Goal: Contribute content: Add original content to the website for others to see

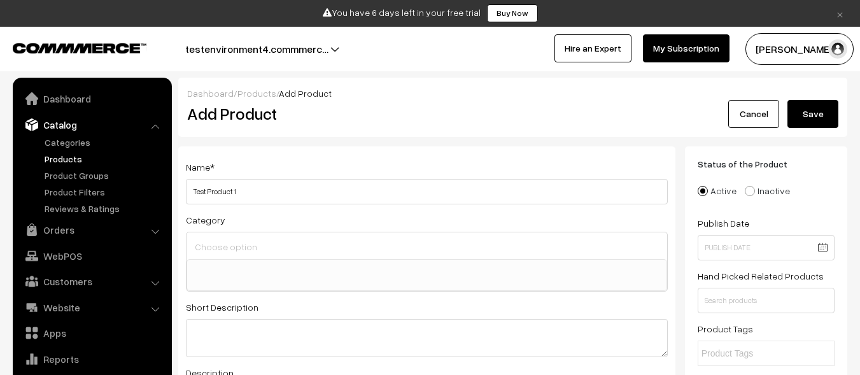
select select
type input "Test Product 1"
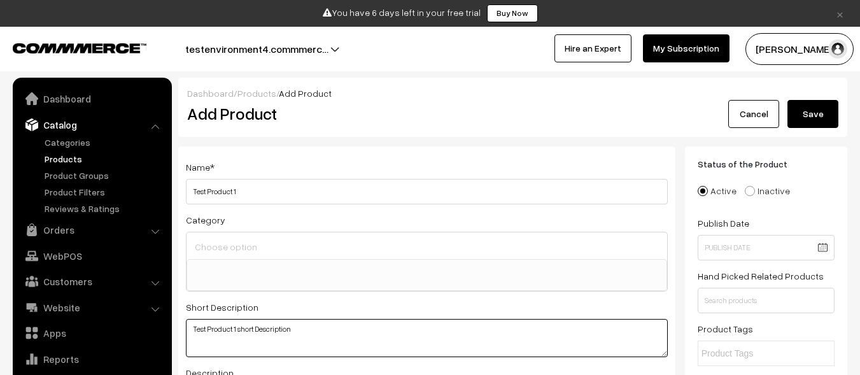
scroll to position [36, 0]
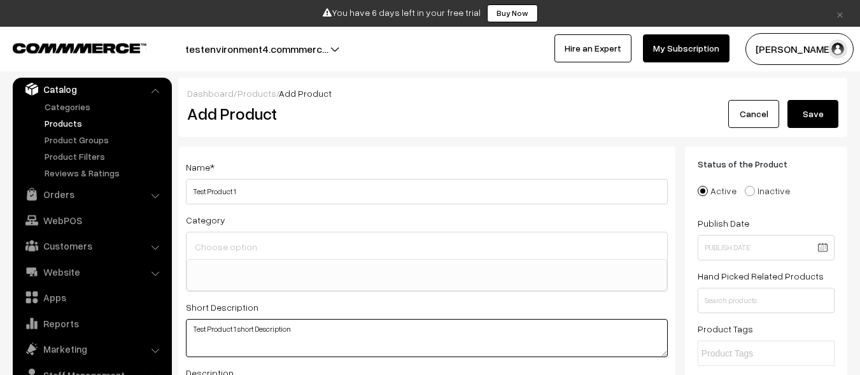
type textarea "Test Product 1 short Description"
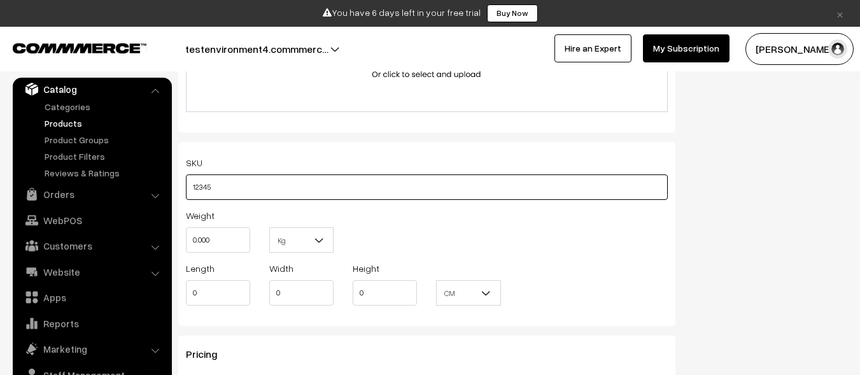
type input "12345"
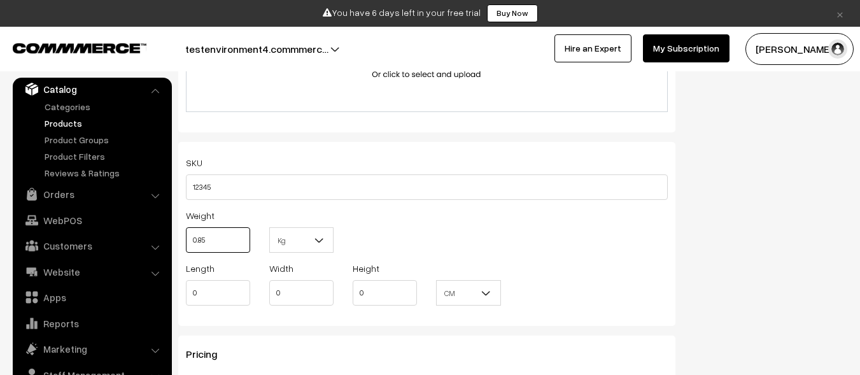
type input "0.85"
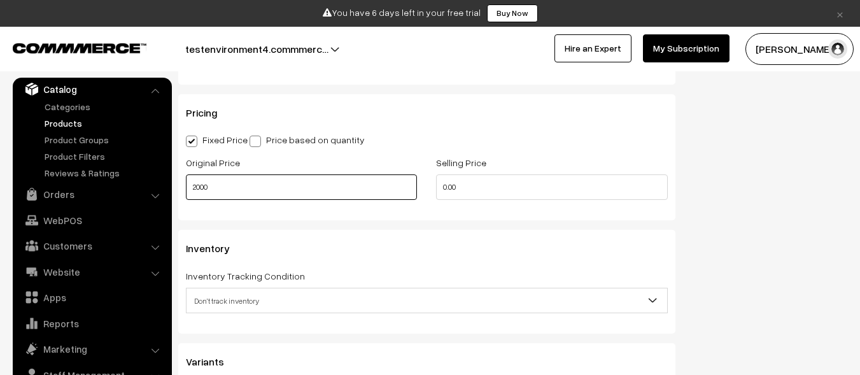
type input "2000"
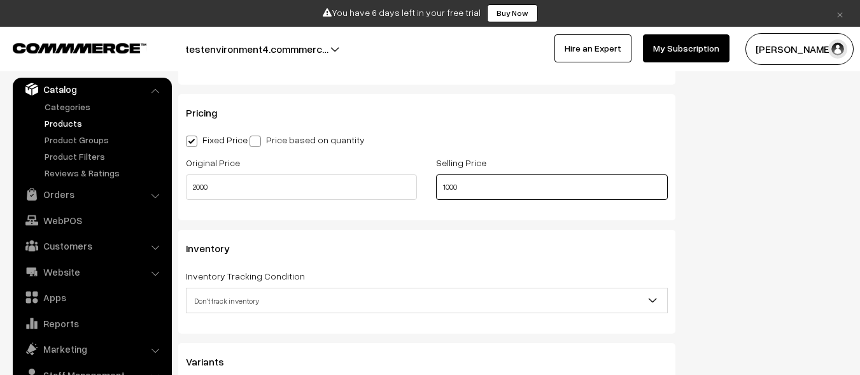
scroll to position [0, 0]
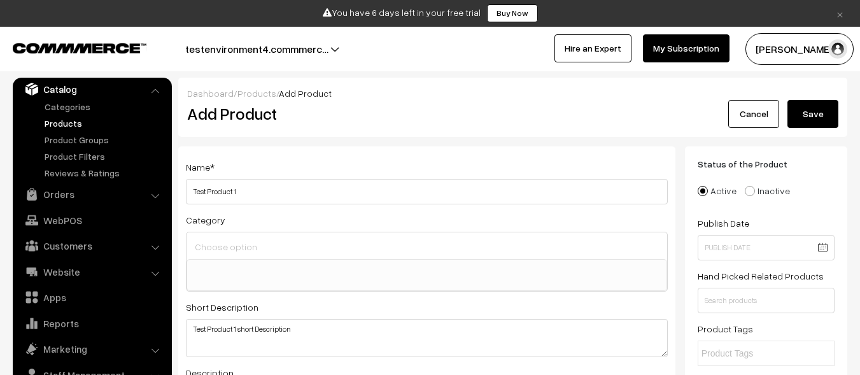
type input "1000"
click at [813, 114] on button "Save" at bounding box center [813, 114] width 51 height 28
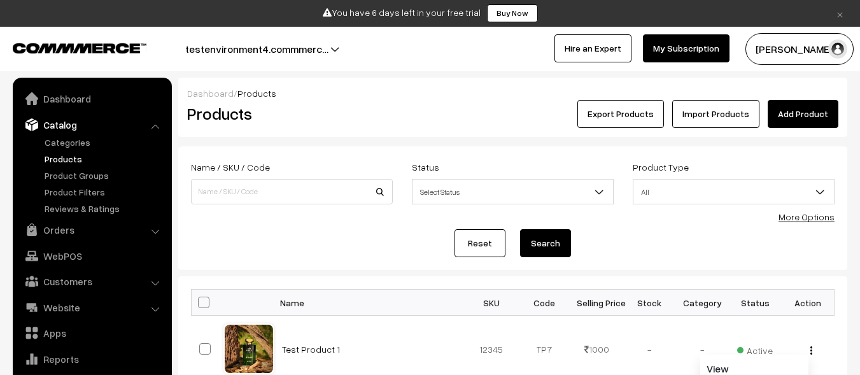
scroll to position [32, 0]
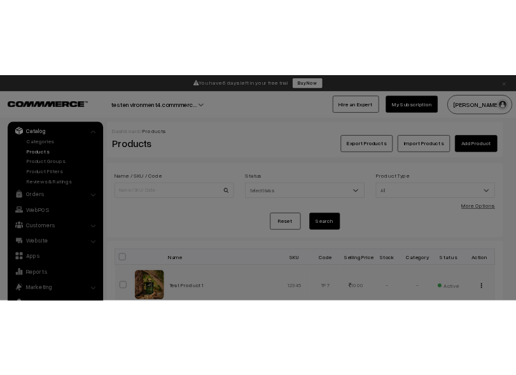
scroll to position [64, 0]
